Goal: Book appointment/travel/reservation

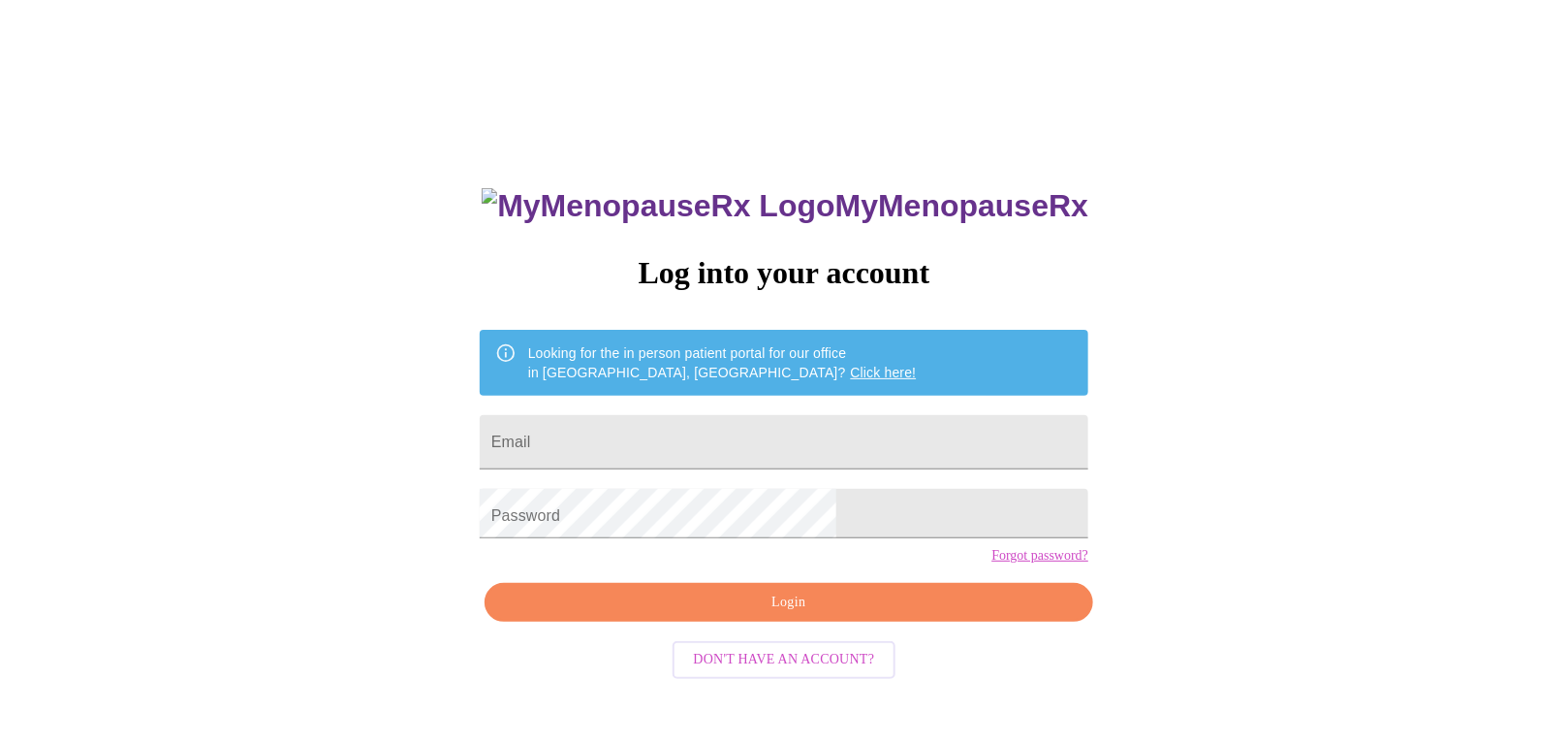
type input "[EMAIL_ADDRESS][DOMAIN_NAME]"
click at [787, 615] on span "Login" at bounding box center [788, 602] width 564 height 24
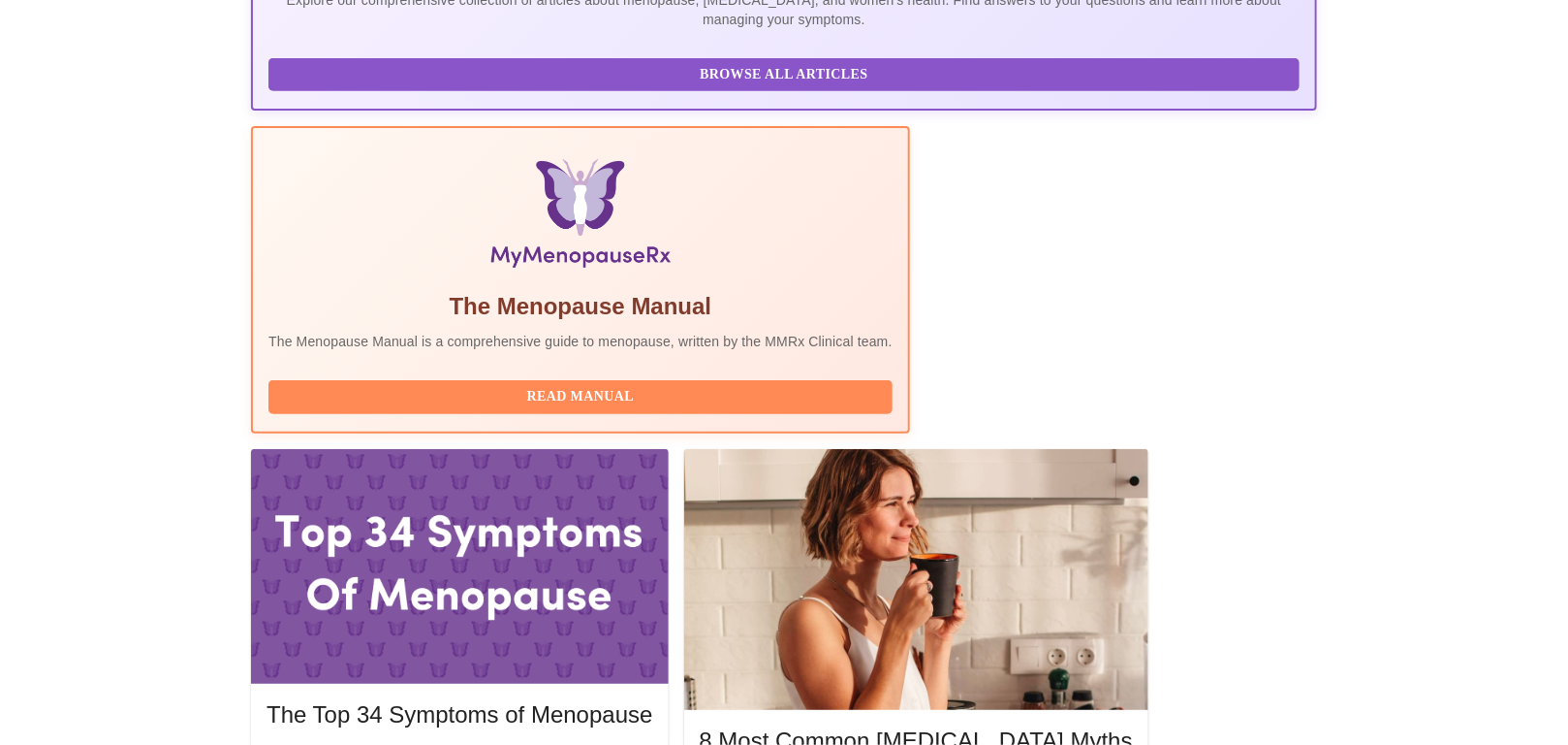
scroll to position [528, 0]
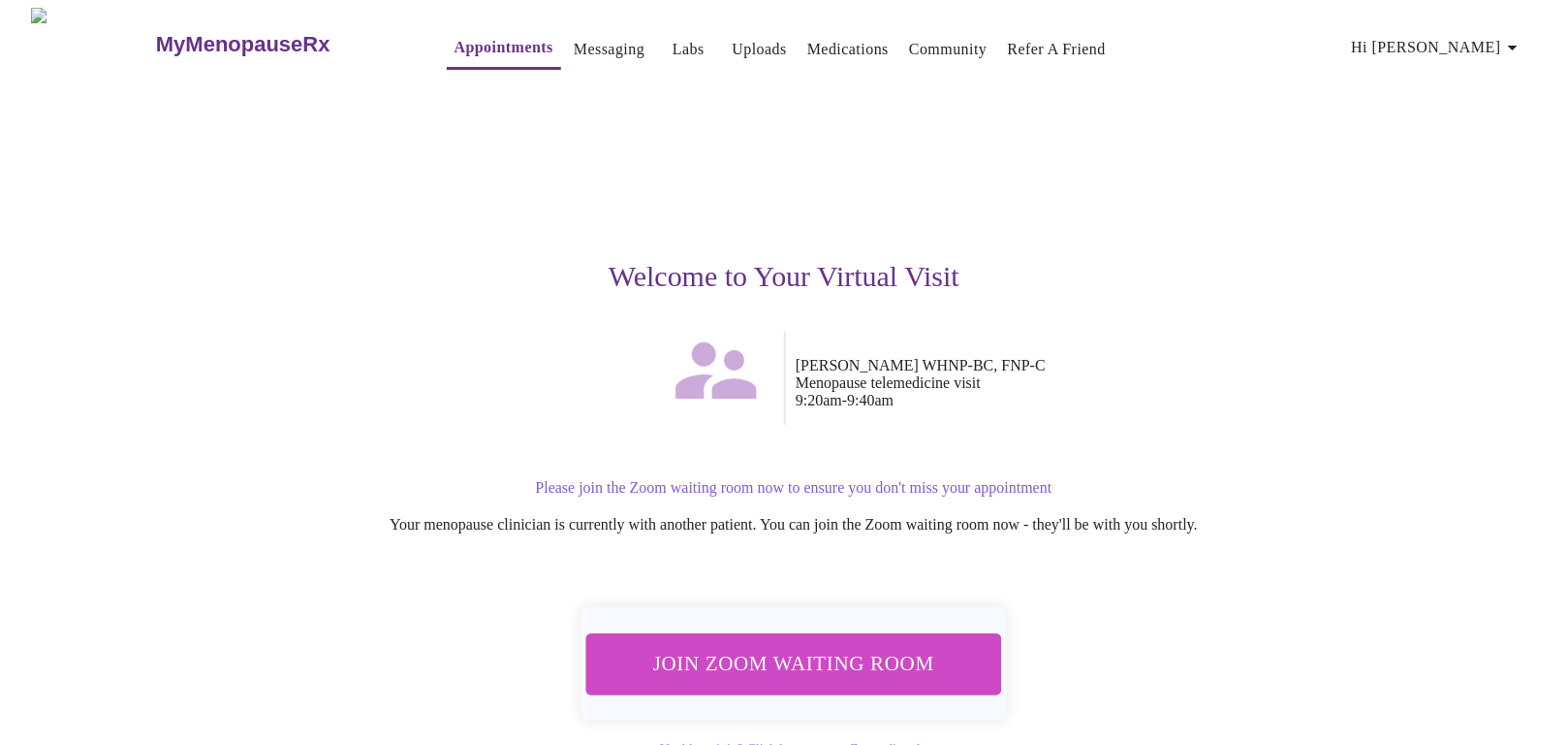
scroll to position [44, 0]
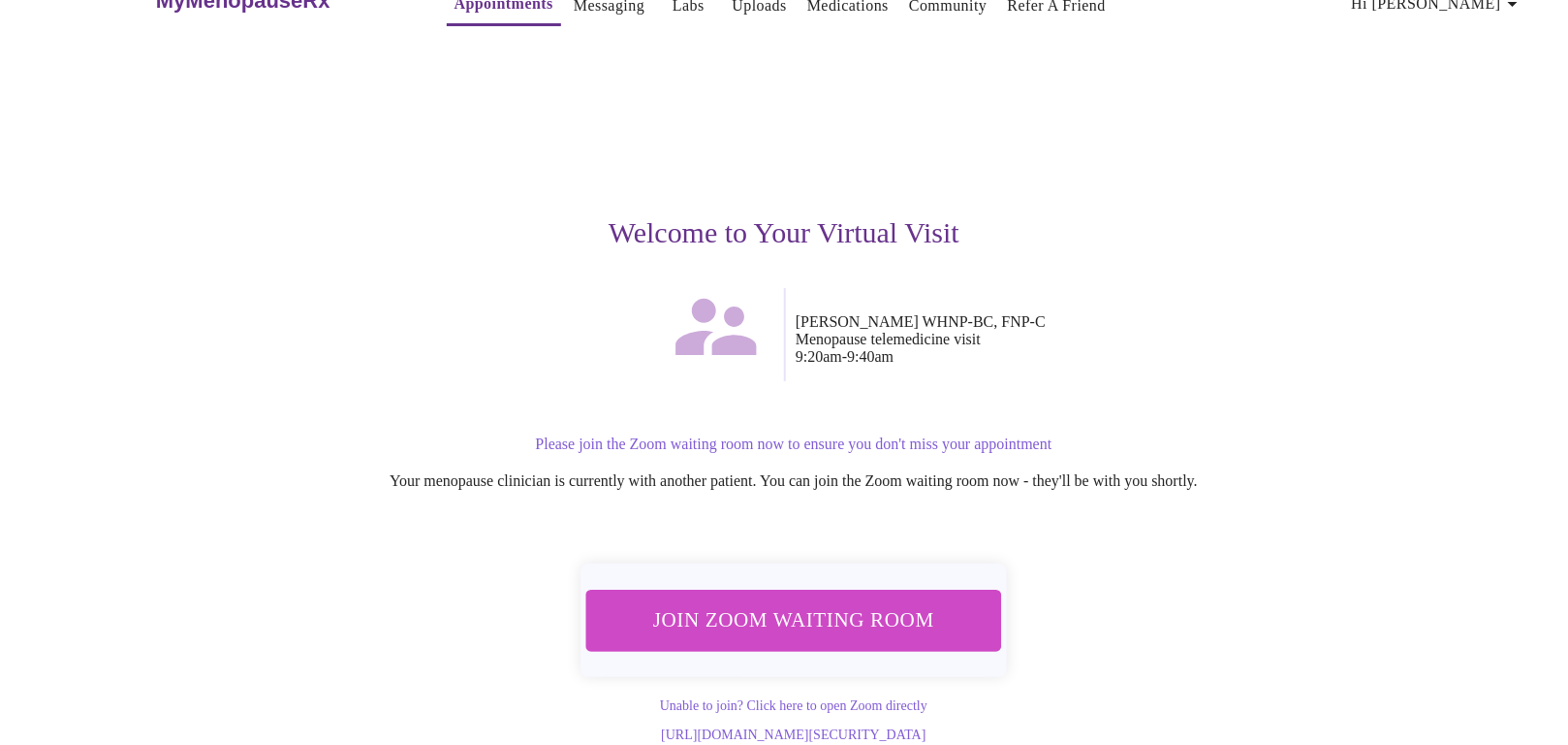
click at [839, 602] on span "Join Zoom Waiting Room" at bounding box center [793, 620] width 365 height 36
